Goal: Transaction & Acquisition: Purchase product/service

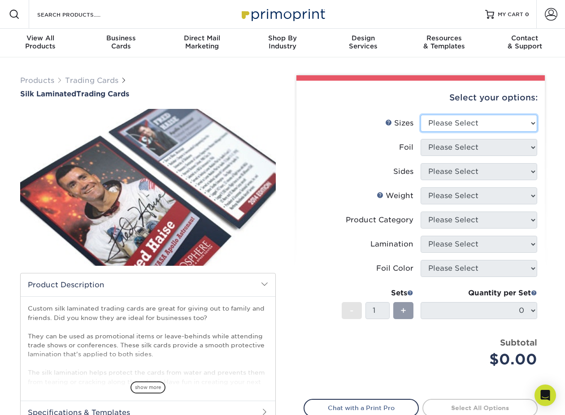
click at [461, 126] on select "Please Select 2.5" x 3.5"" at bounding box center [478, 123] width 117 height 17
select select "2.50x3.50"
click at [420, 115] on select "Please Select 2.5" x 3.5"" at bounding box center [478, 123] width 117 height 17
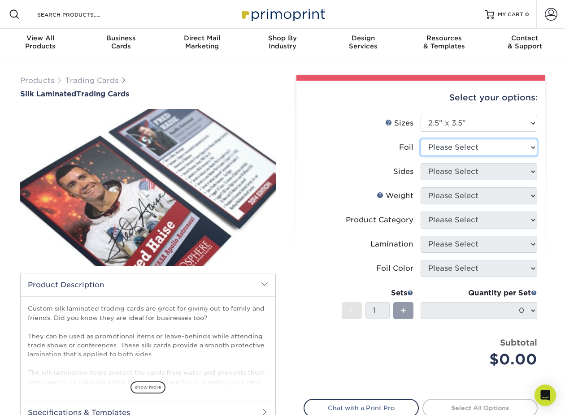
click at [458, 147] on select "Please Select No Yes" at bounding box center [478, 147] width 117 height 17
select select "0"
click at [420, 139] on select "Please Select No Yes" at bounding box center [478, 147] width 117 height 17
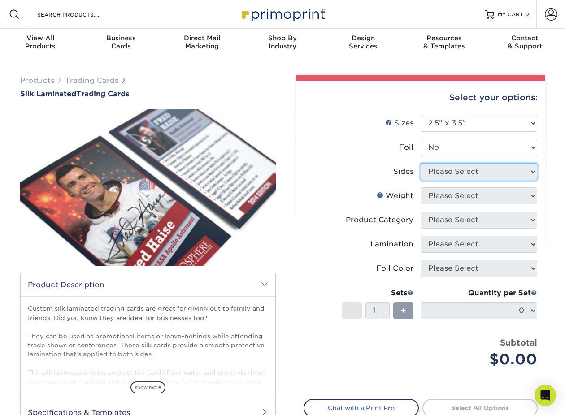
click at [449, 175] on select "Please Select Print Both Sides Print Both Sides - Foil Both Sides Print Both Si…" at bounding box center [478, 171] width 117 height 17
select select "13abbda7-1d64-4f25-8bb2-c179b224825d"
click at [420, 163] on select "Please Select Print Both Sides Print Front Only" at bounding box center [478, 171] width 117 height 17
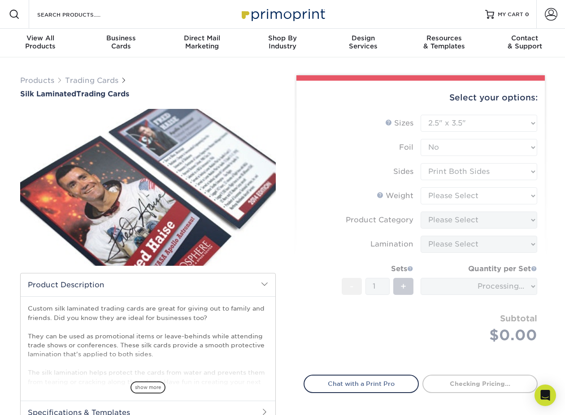
click at [439, 196] on form "Sizes Help Sizes Please Select 2.5" x 3.5" Foil Please Select No Yes -" at bounding box center [420, 240] width 234 height 250
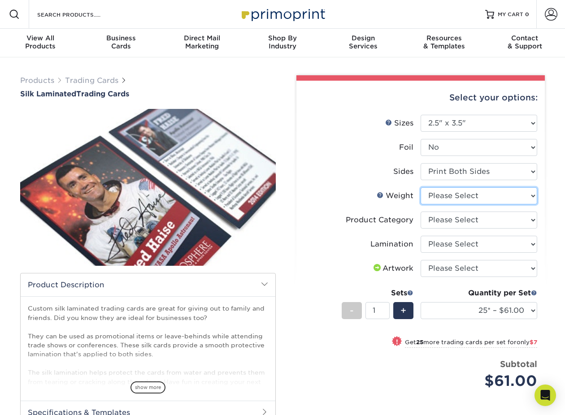
click at [506, 197] on select "Please Select 16PT" at bounding box center [478, 195] width 117 height 17
select select "16PT"
click at [420, 187] on select "Please Select 16PT" at bounding box center [478, 195] width 117 height 17
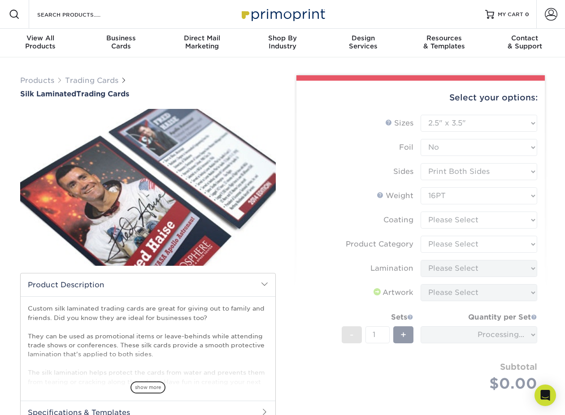
click at [504, 221] on form "Sizes Help Sizes Please Select 2.5" x 3.5" Foil Please Select No Yes -" at bounding box center [420, 264] width 234 height 298
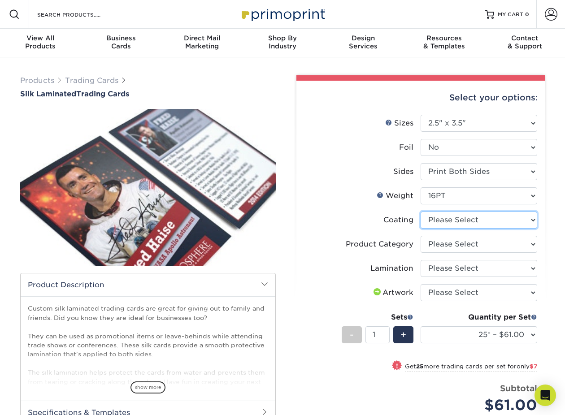
click at [459, 221] on select at bounding box center [478, 220] width 117 height 17
click at [420, 212] on select at bounding box center [478, 220] width 117 height 17
click at [459, 221] on select at bounding box center [478, 220] width 117 height 17
select select "3e7618de-abca-4bda-9f97-8b9129e913d8"
click at [420, 212] on select at bounding box center [478, 220] width 117 height 17
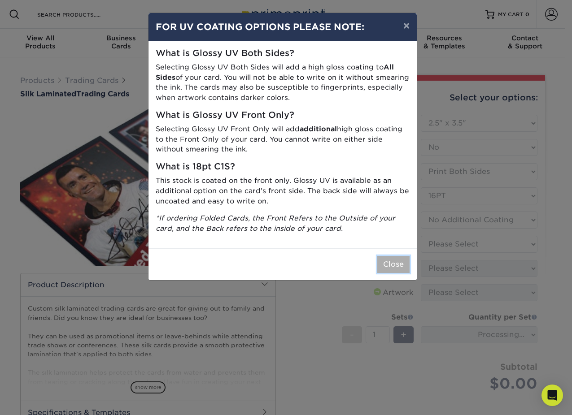
click at [387, 268] on button "Close" at bounding box center [393, 264] width 32 height 17
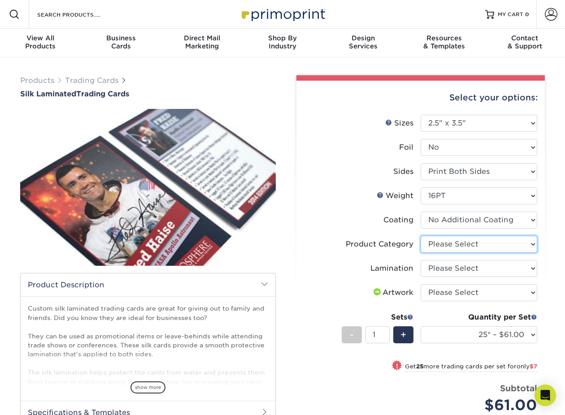
click at [512, 238] on select "Please Select Trading Cards" at bounding box center [478, 244] width 117 height 17
select select "c2f9bce9-36c2-409d-b101-c29d9d031e18"
click at [420, 236] on select "Please Select Trading Cards" at bounding box center [478, 244] width 117 height 17
click at [520, 269] on select "Please Select Silk" at bounding box center [478, 268] width 117 height 17
select select "ccacb42f-45f7-42d3-bbd3-7c8421cf37f0"
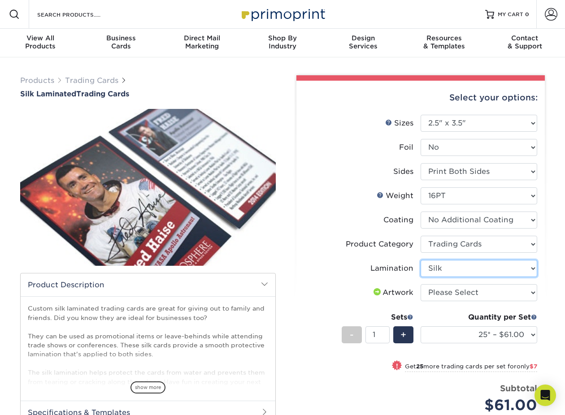
click at [420, 260] on select "Please Select Silk" at bounding box center [478, 268] width 117 height 17
click at [494, 287] on select "Please Select I will upload files I need a design - $100" at bounding box center [478, 292] width 117 height 17
select select "upload"
click at [420, 284] on select "Please Select I will upload files I need a design - $100" at bounding box center [478, 292] width 117 height 17
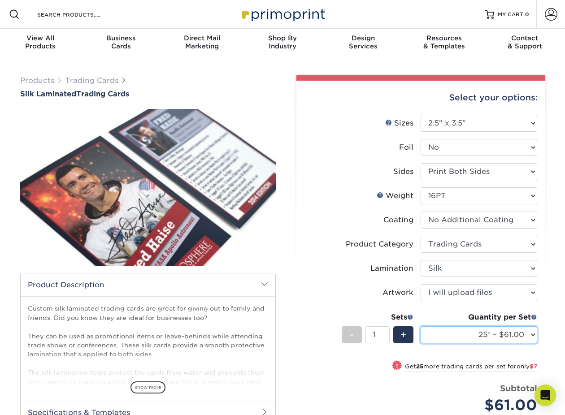
click at [479, 336] on select "25* – $61.00 50* – $68.00 75* – $74.00 100* – $81.00 250* – $88.00 500 – $98.00…" at bounding box center [478, 334] width 117 height 17
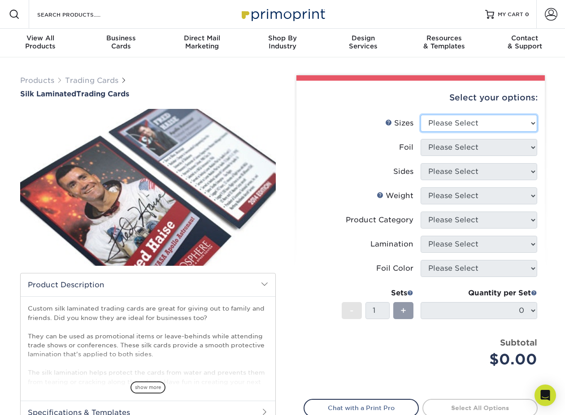
click at [446, 125] on select "Please Select 2.5" x 3.5"" at bounding box center [478, 123] width 117 height 17
select select "2.50x3.50"
click at [420, 115] on select "Please Select 2.5" x 3.5"" at bounding box center [478, 123] width 117 height 17
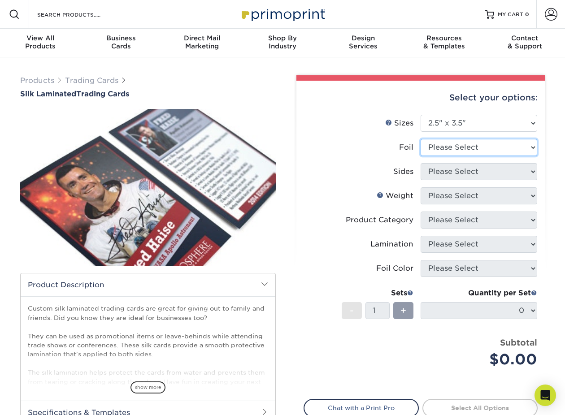
click at [462, 145] on select "Please Select No Yes" at bounding box center [478, 147] width 117 height 17
select select "0"
click at [420, 139] on select "Please Select No Yes" at bounding box center [478, 147] width 117 height 17
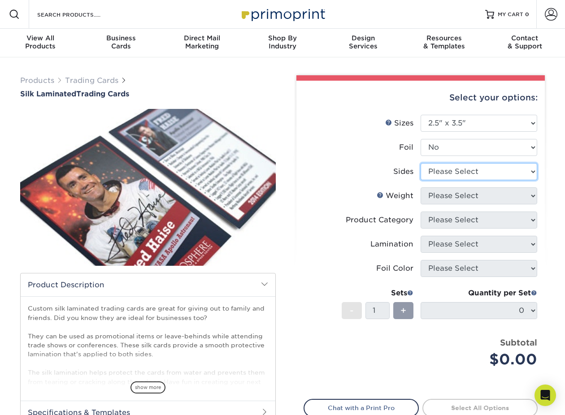
click at [448, 173] on select "Please Select Print Both Sides Print Front Only" at bounding box center [478, 171] width 117 height 17
select select "13abbda7-1d64-4f25-8bb2-c179b224825d"
click at [420, 163] on select "Please Select Print Both Sides Print Front Only" at bounding box center [478, 171] width 117 height 17
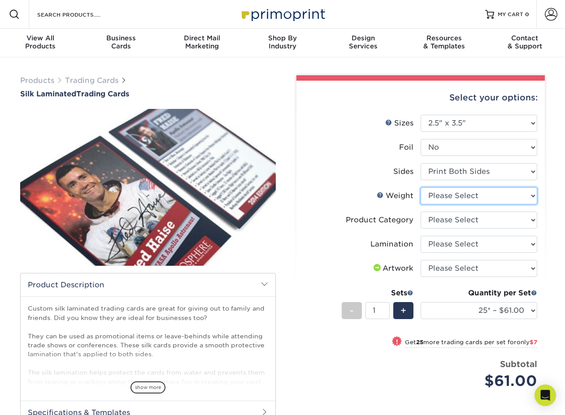
click at [444, 190] on select "Please Select 16PT" at bounding box center [478, 195] width 117 height 17
select select "16PT"
click at [420, 187] on select "Please Select 16PT" at bounding box center [478, 195] width 117 height 17
